Goal: Transaction & Acquisition: Purchase product/service

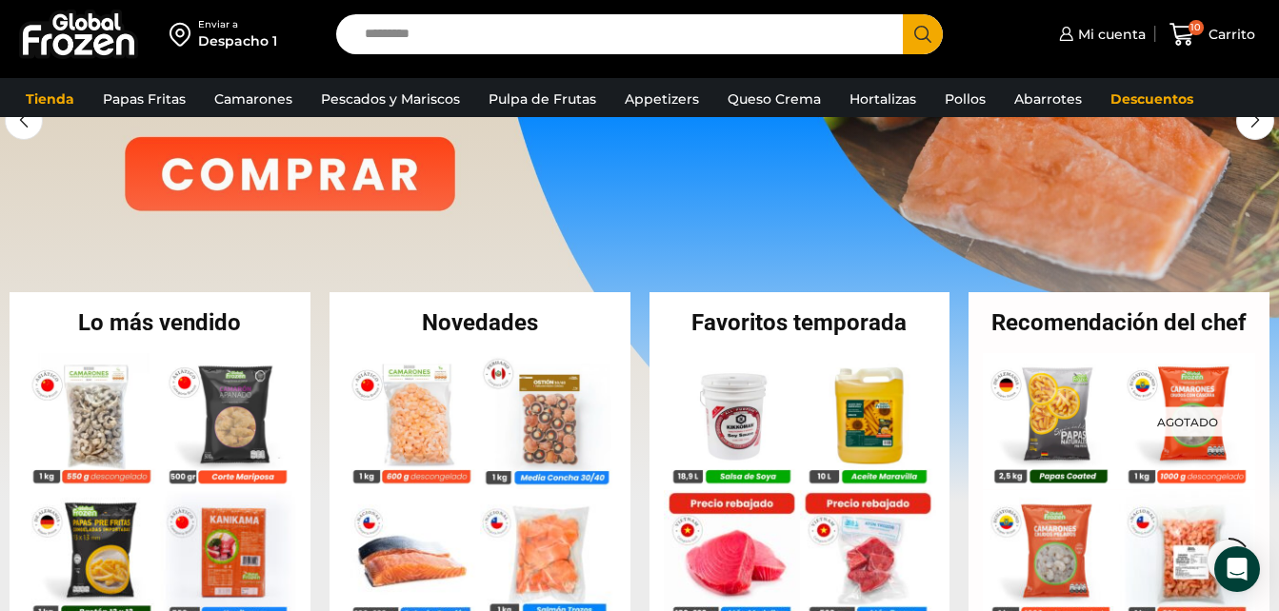
scroll to position [305, 0]
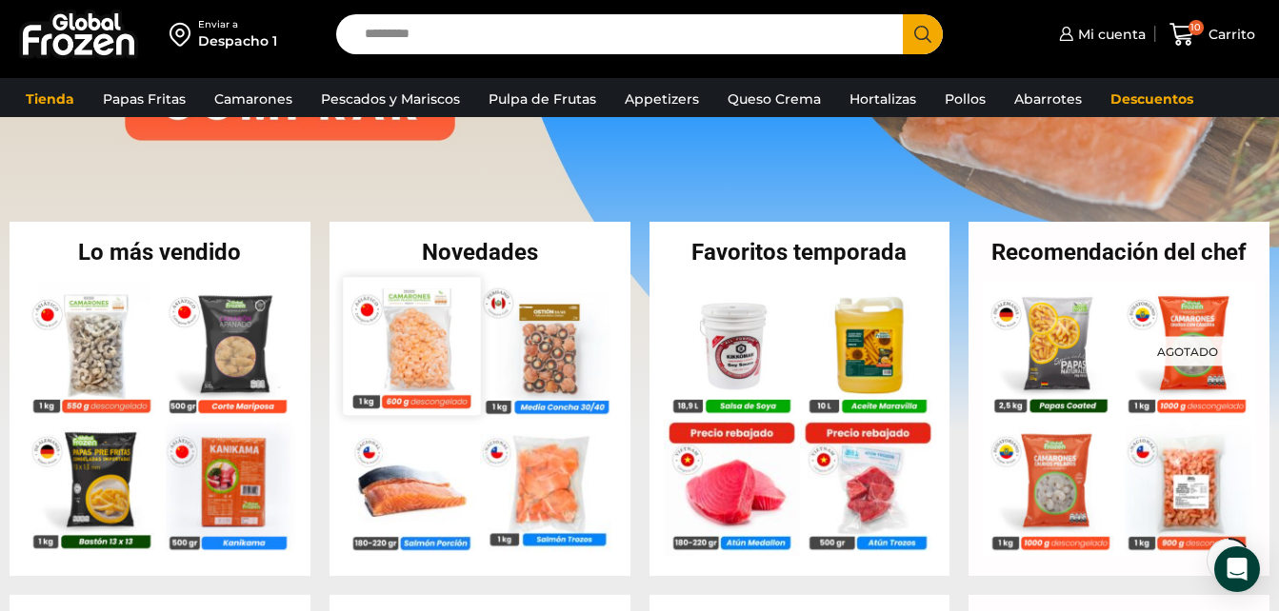
click at [385, 328] on img at bounding box center [411, 345] width 137 height 137
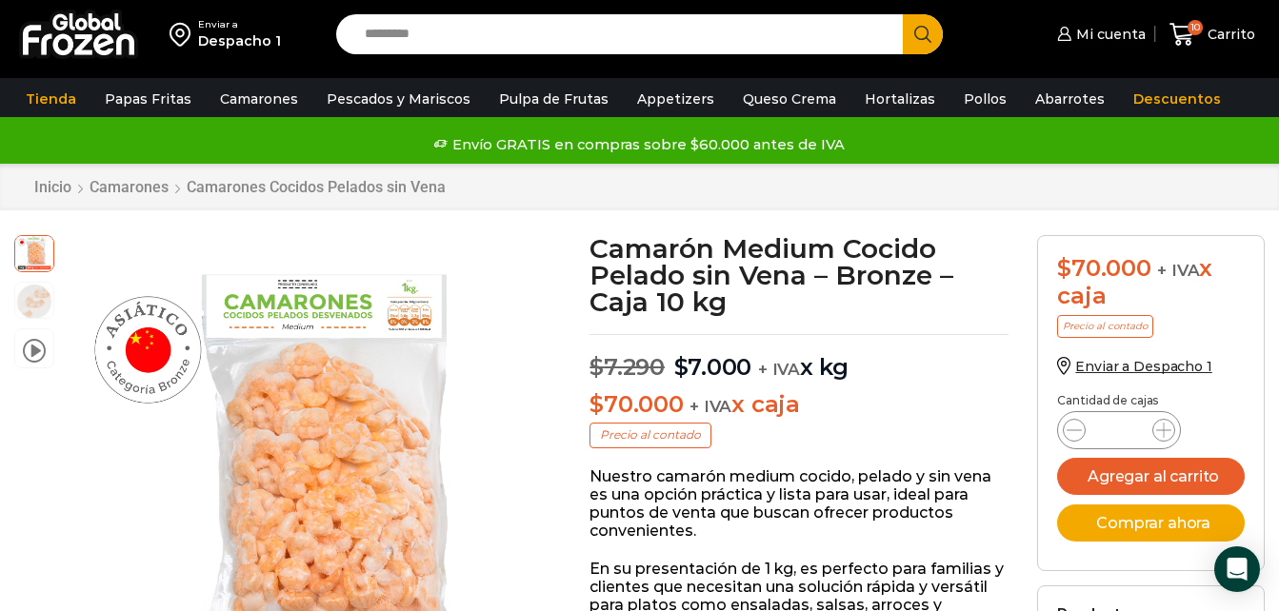
click at [5, 70] on div "Enviar a Despacho 1 Search input Search Mi cuenta" at bounding box center [639, 39] width 1279 height 78
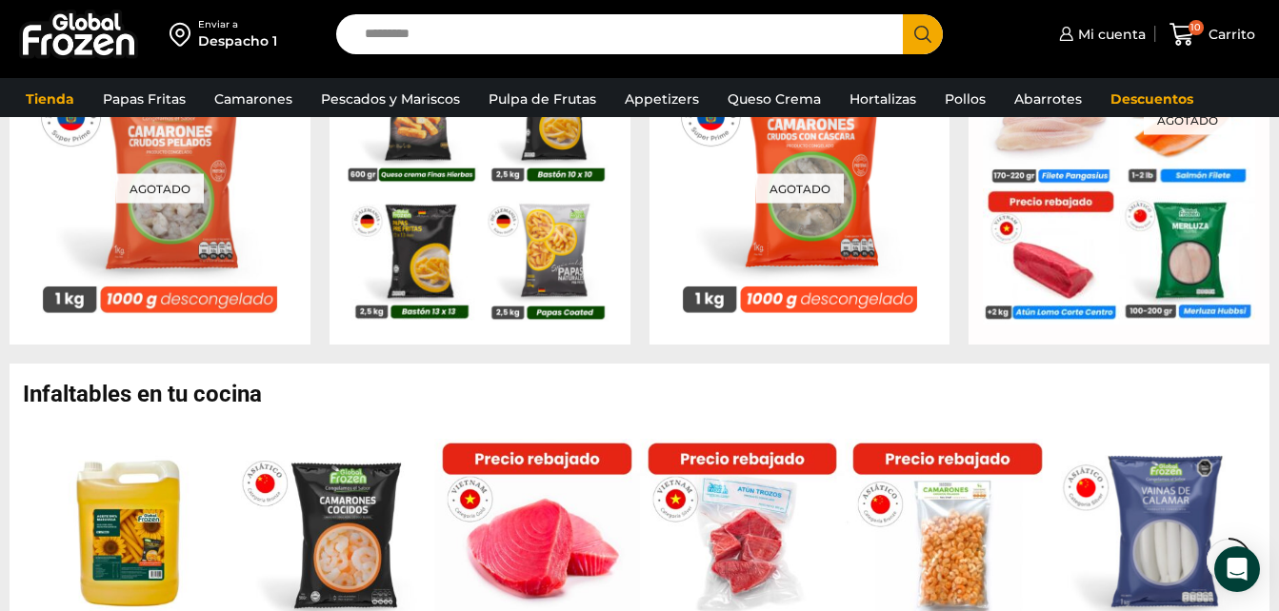
scroll to position [911, 0]
